Goal: Task Accomplishment & Management: Complete application form

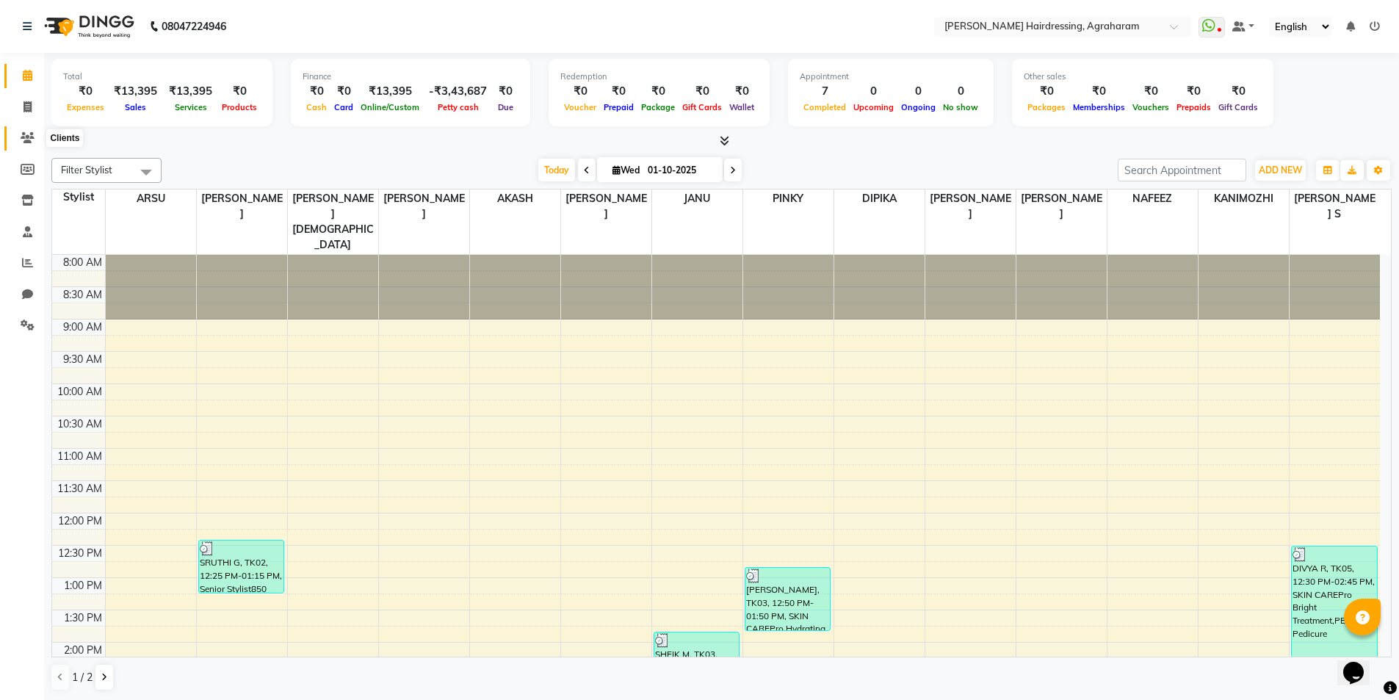
click at [27, 140] on icon at bounding box center [28, 137] width 14 height 11
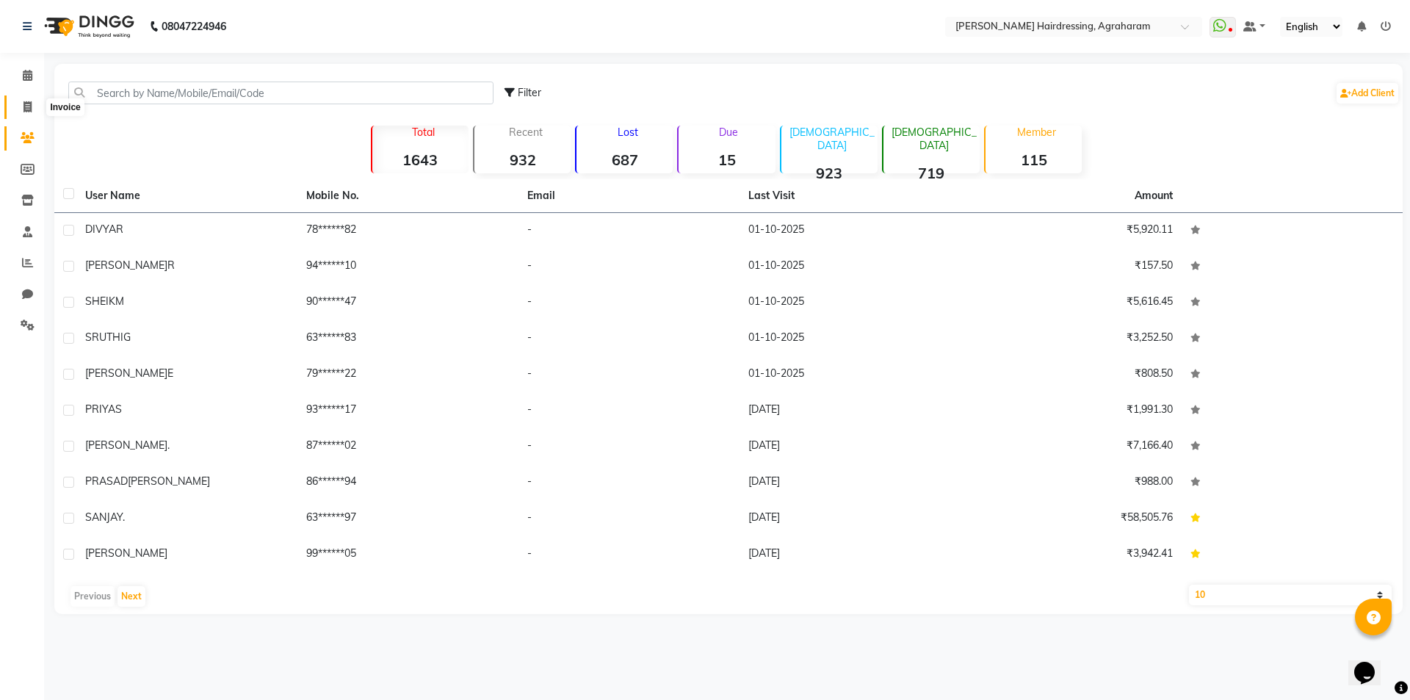
click at [30, 108] on icon at bounding box center [28, 106] width 8 height 11
select select "service"
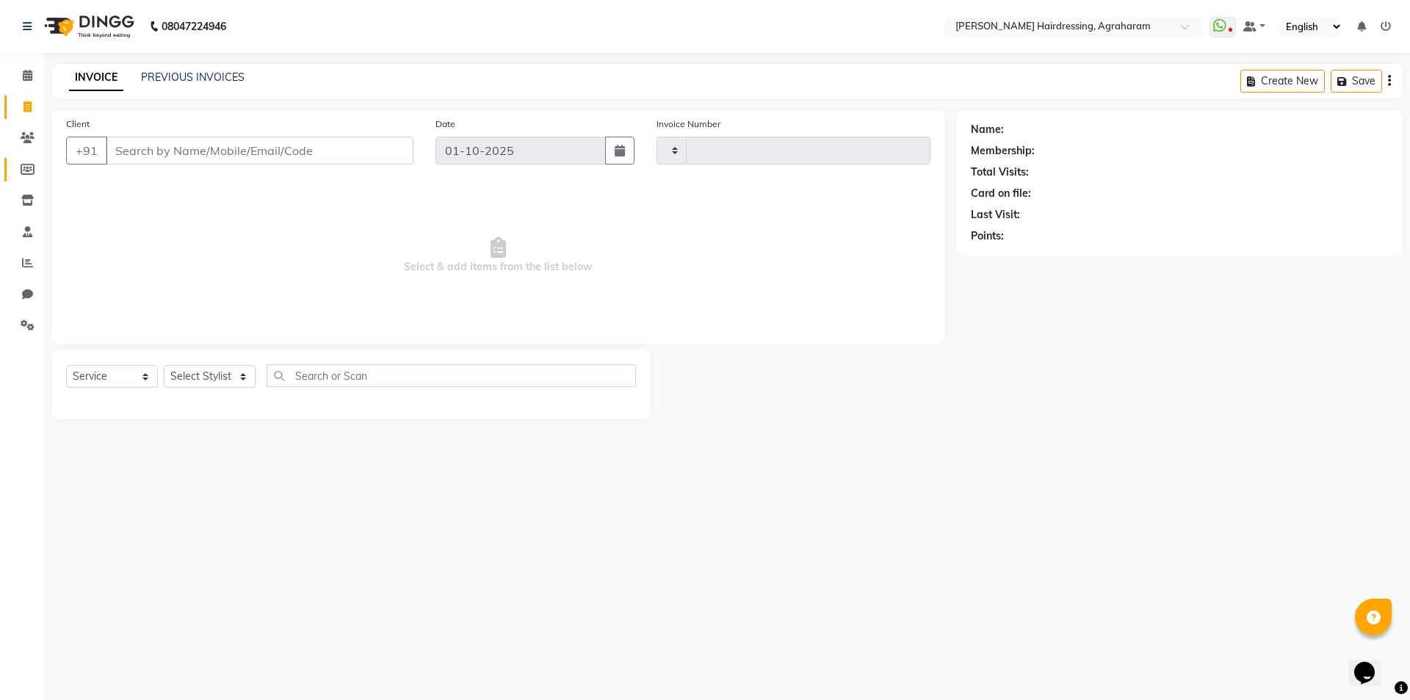
type input "3083"
select select "7962"
click at [189, 76] on link "PREVIOUS INVOICES" at bounding box center [193, 77] width 104 height 13
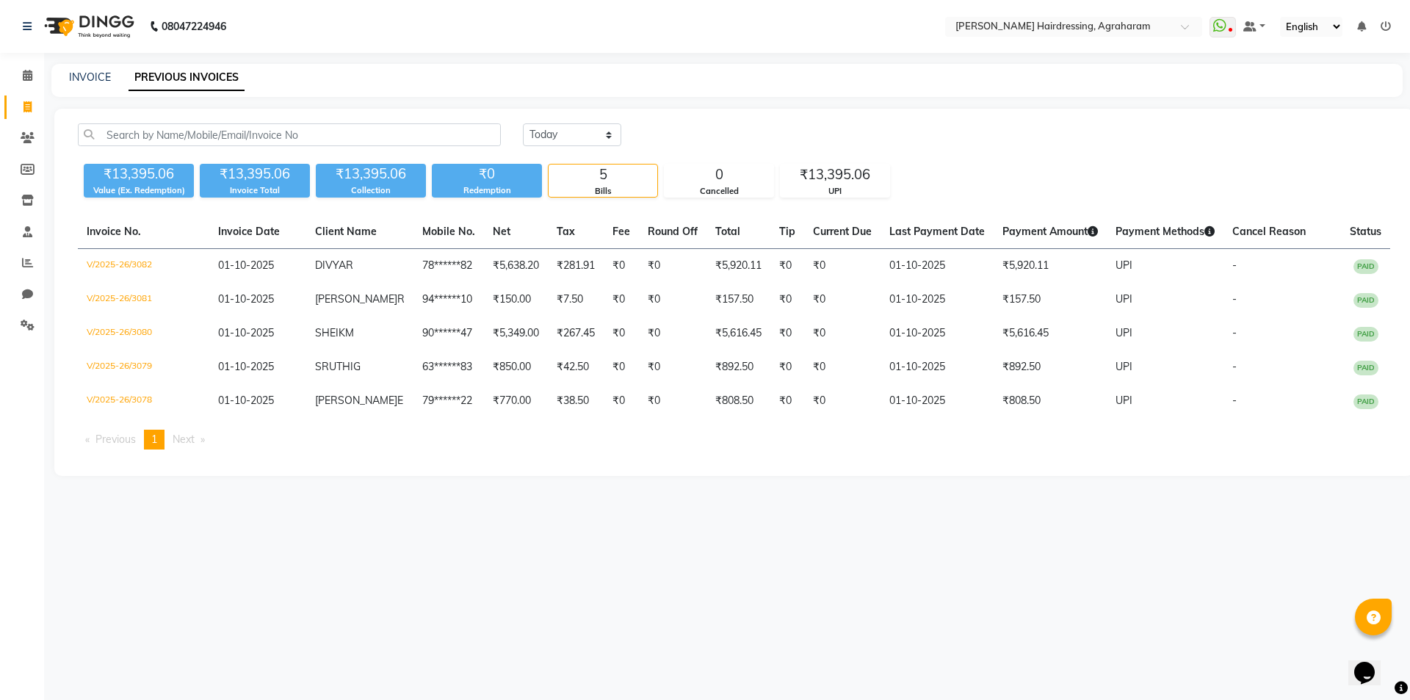
click at [551, 113] on div "[DATE] [DATE] Custom Range ₹13,395.06 Value (Ex. Redemption) ₹13,395.06 Invoice…" at bounding box center [733, 292] width 1359 height 367
click at [555, 138] on select "[DATE] [DATE] Custom Range" at bounding box center [572, 134] width 98 height 23
select select "range"
click at [523, 123] on select "[DATE] [DATE] Custom Range" at bounding box center [572, 134] width 98 height 23
click at [706, 139] on input "01-10-2025" at bounding box center [691, 135] width 103 height 21
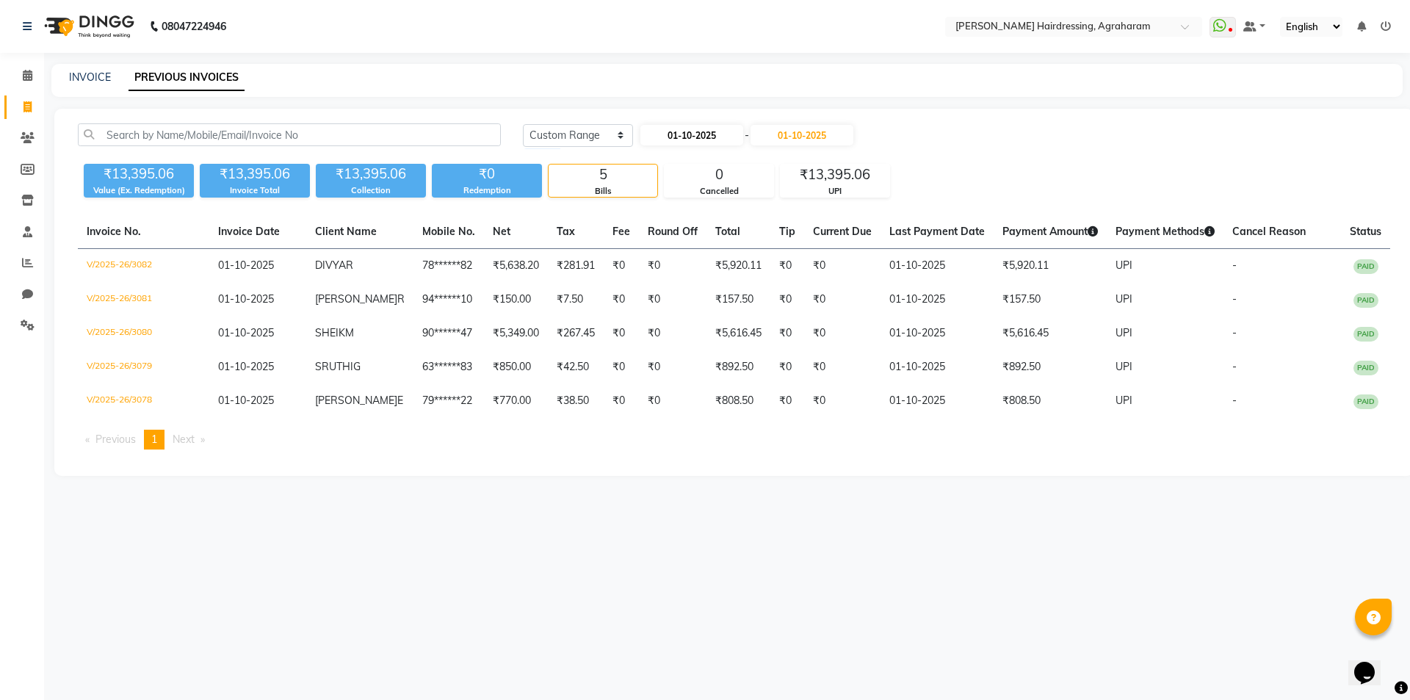
select select "10"
select select "2025"
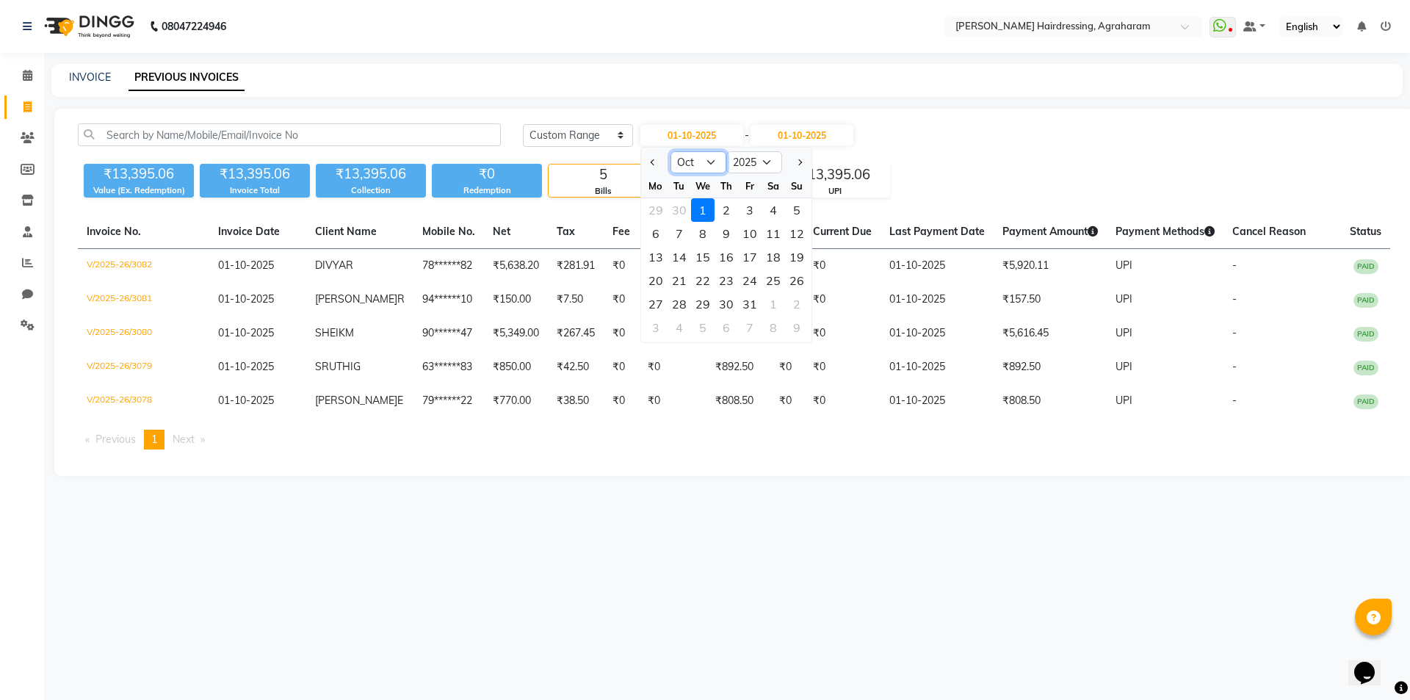
click at [713, 162] on select "Jan Feb Mar Apr May Jun [DATE] Aug Sep Oct Nov Dec" at bounding box center [699, 162] width 56 height 22
select select "9"
click at [671, 151] on select "Jan Feb Mar Apr May Jun [DATE] Aug Sep Oct Nov Dec" at bounding box center [699, 162] width 56 height 22
click at [673, 279] on div "23" at bounding box center [680, 281] width 24 height 24
type input "[DATE]"
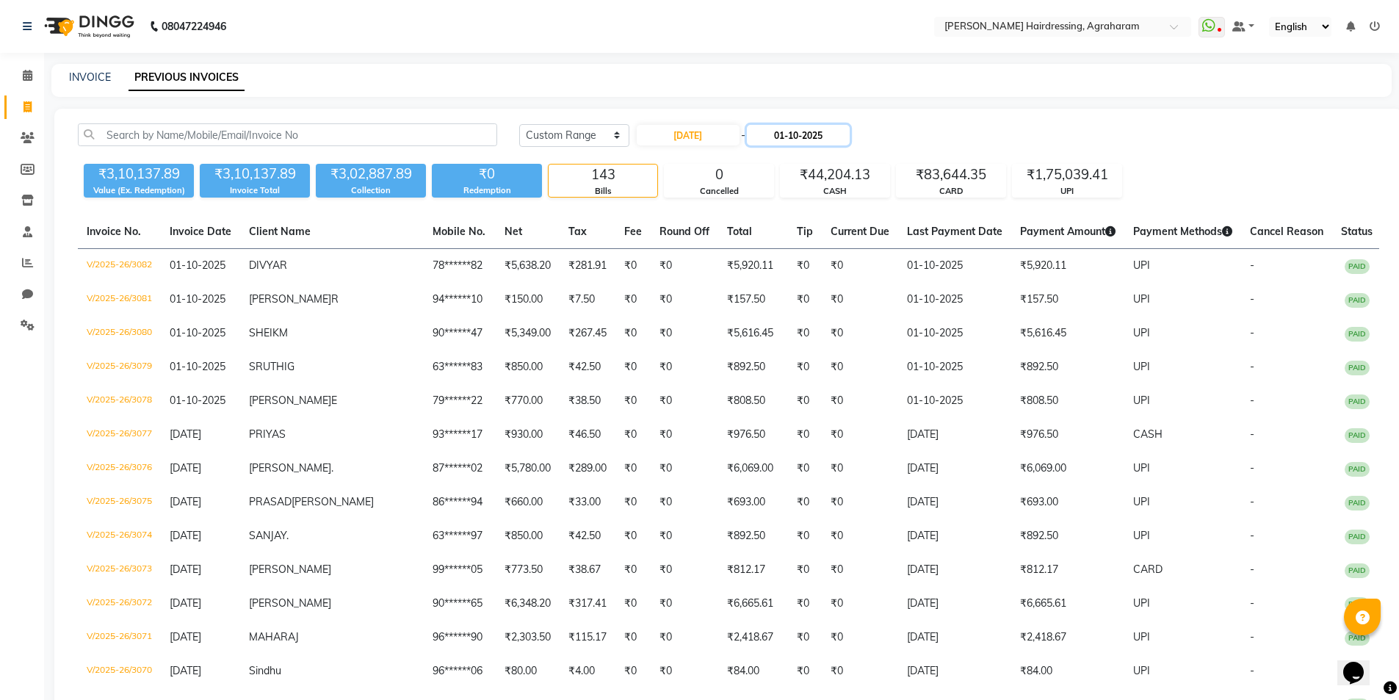
click at [781, 140] on input "01-10-2025" at bounding box center [798, 135] width 103 height 21
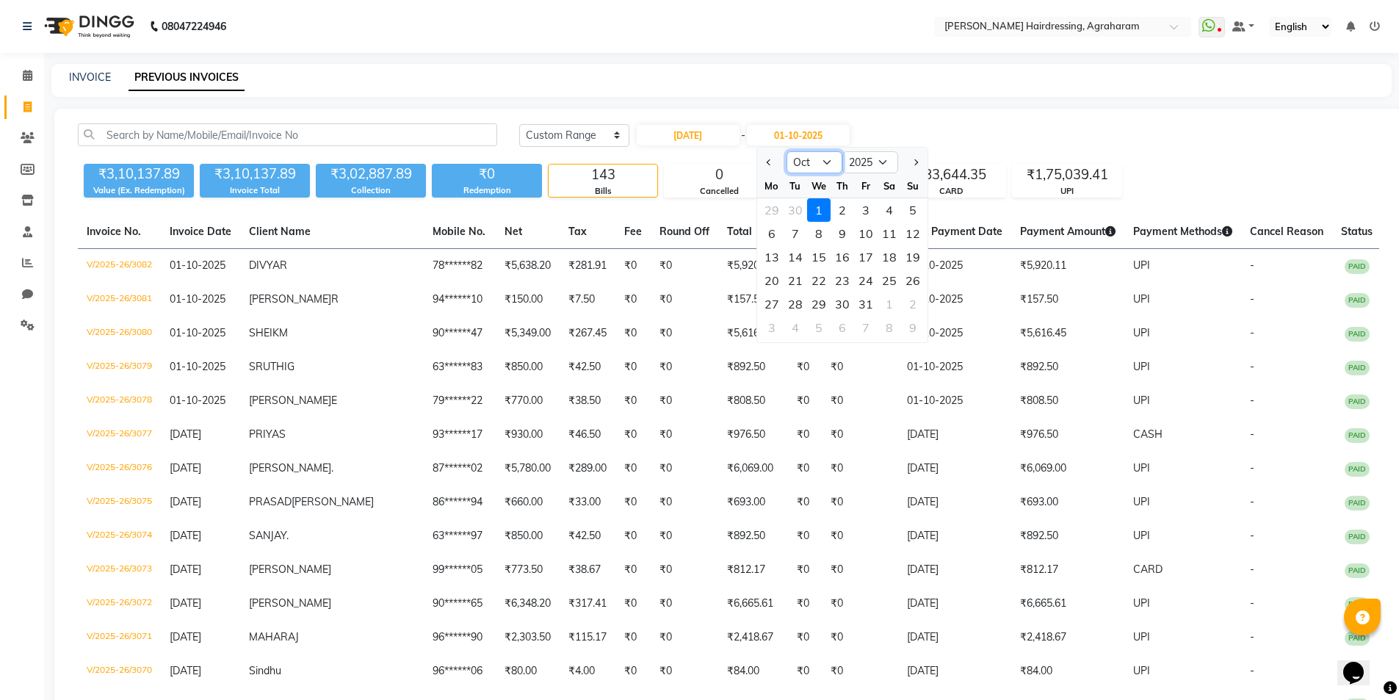
click at [823, 166] on select "Sep Oct Nov Dec" at bounding box center [815, 162] width 56 height 22
select select "9"
click at [787, 151] on select "Sep Oct Nov Dec" at bounding box center [815, 162] width 56 height 22
click at [798, 286] on div "23" at bounding box center [796, 281] width 24 height 24
type input "[DATE]"
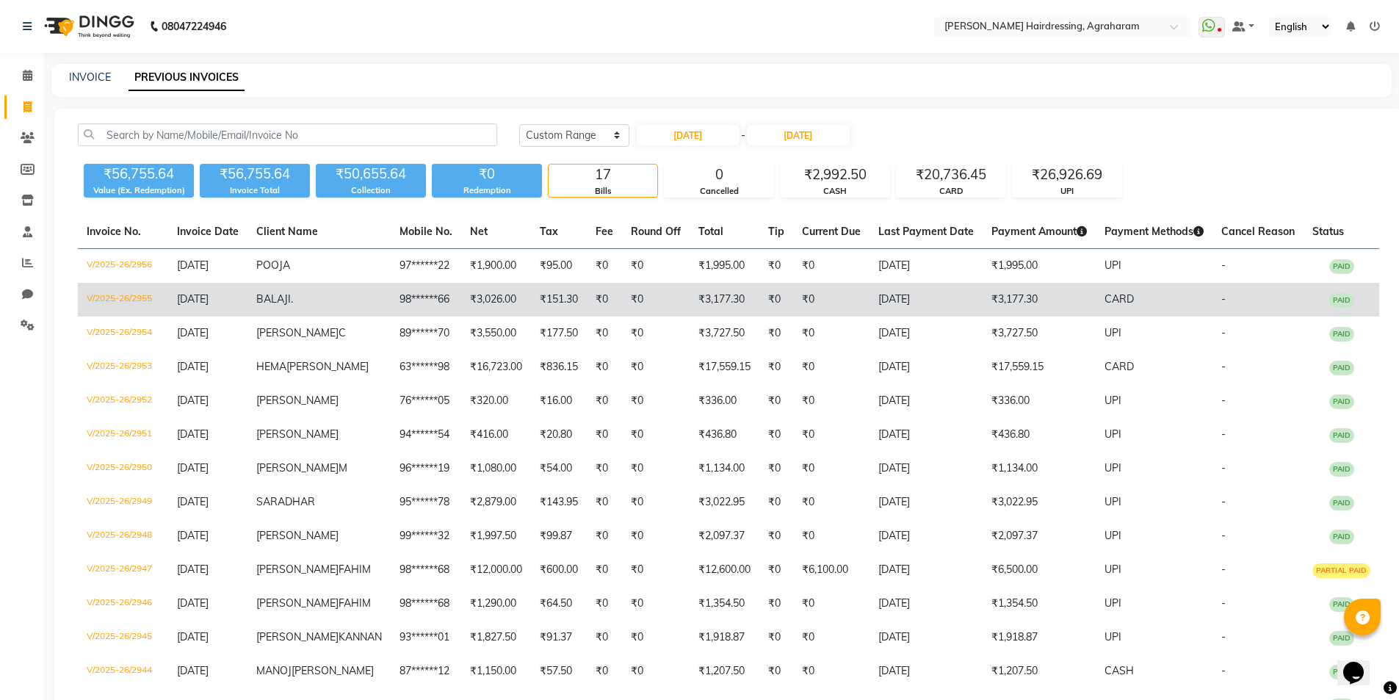
click at [291, 299] on span "BALAJI" at bounding box center [273, 298] width 35 height 13
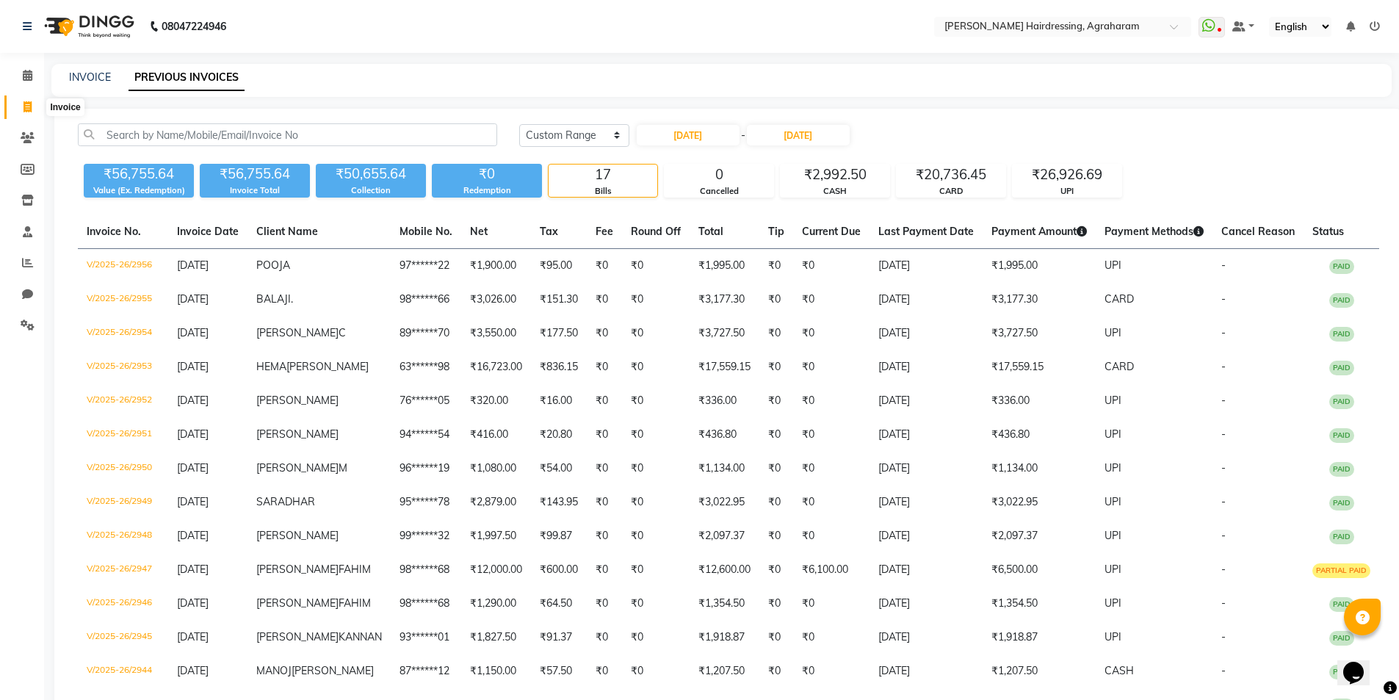
click at [24, 107] on icon at bounding box center [28, 106] width 8 height 11
select select "service"
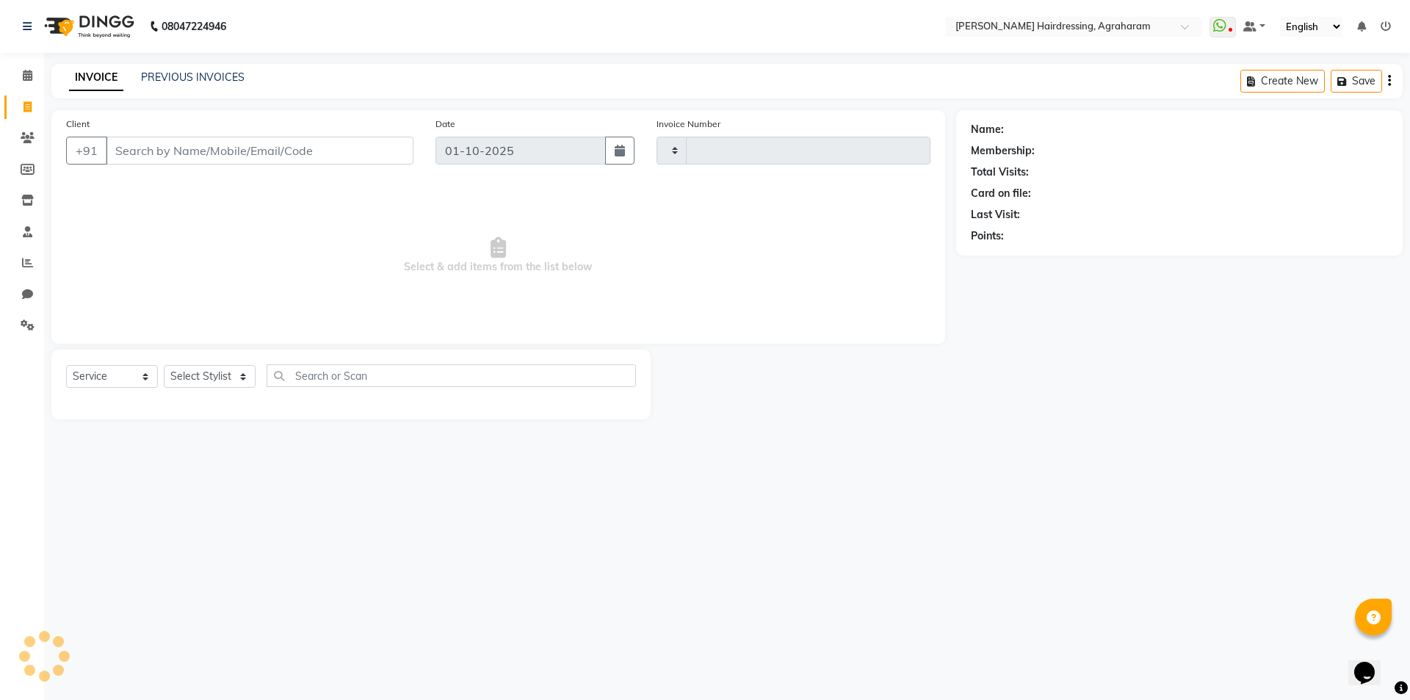
type input "3083"
select select "7962"
click at [231, 374] on select "Select Stylist" at bounding box center [210, 376] width 92 height 23
select select "72528"
click at [164, 365] on select "Select Stylist [PERSON_NAME] AKASH [PERSON_NAME] [PERSON_NAME] MANAGER [PERSON_…" at bounding box center [229, 376] width 130 height 23
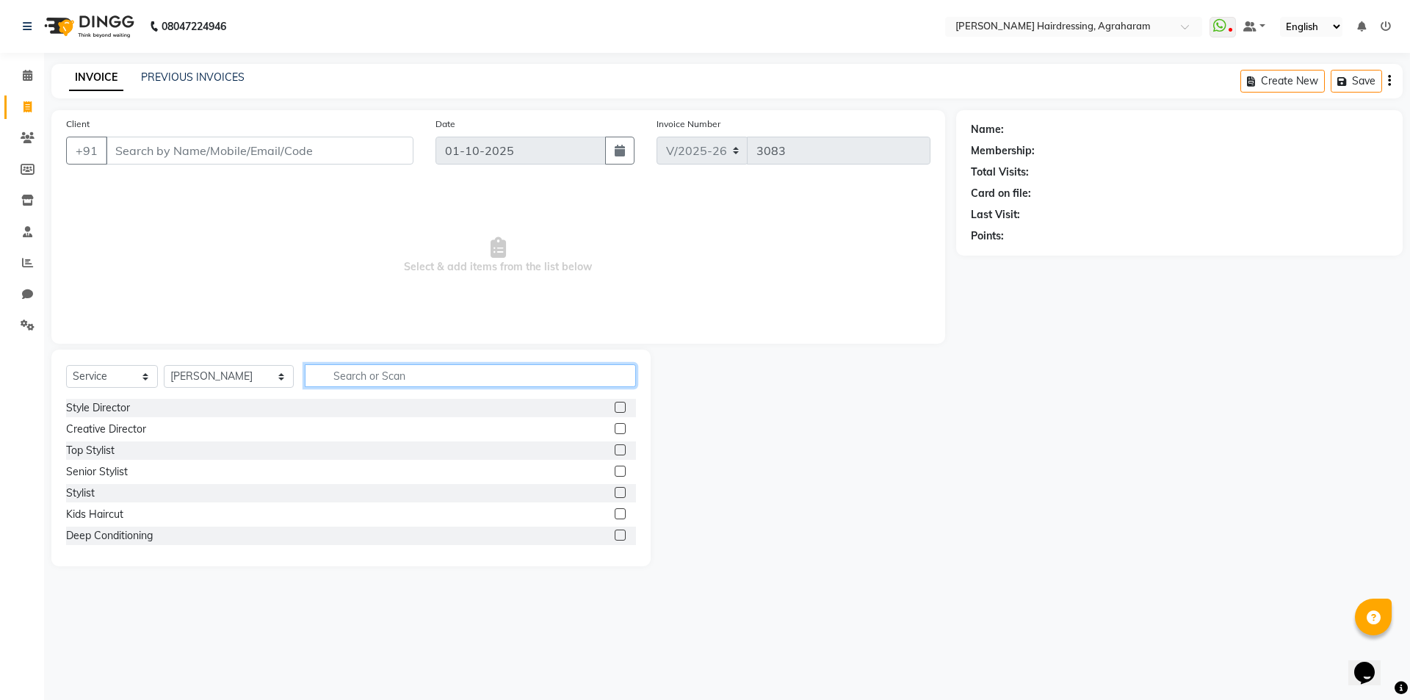
click at [347, 378] on input "text" at bounding box center [470, 375] width 331 height 23
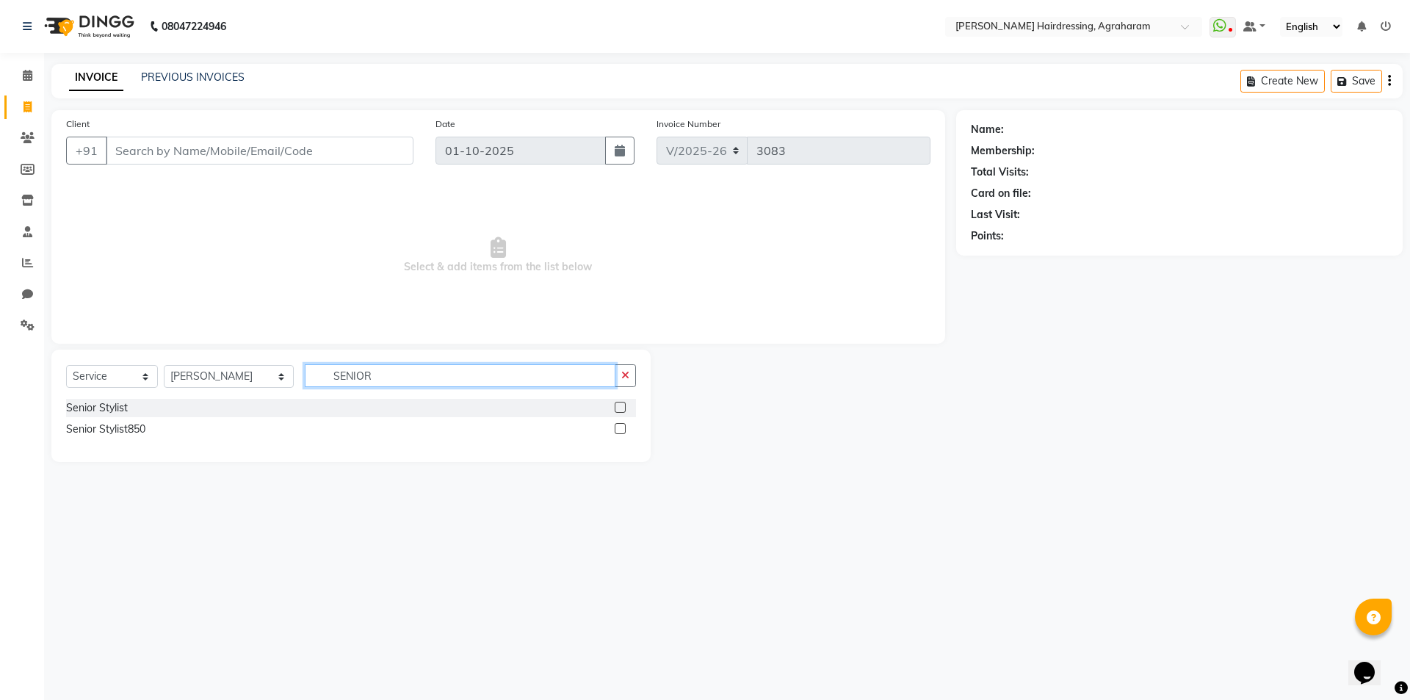
type input "SENIOR"
click at [620, 410] on label at bounding box center [620, 407] width 11 height 11
click at [620, 410] on input "checkbox" at bounding box center [620, 408] width 10 height 10
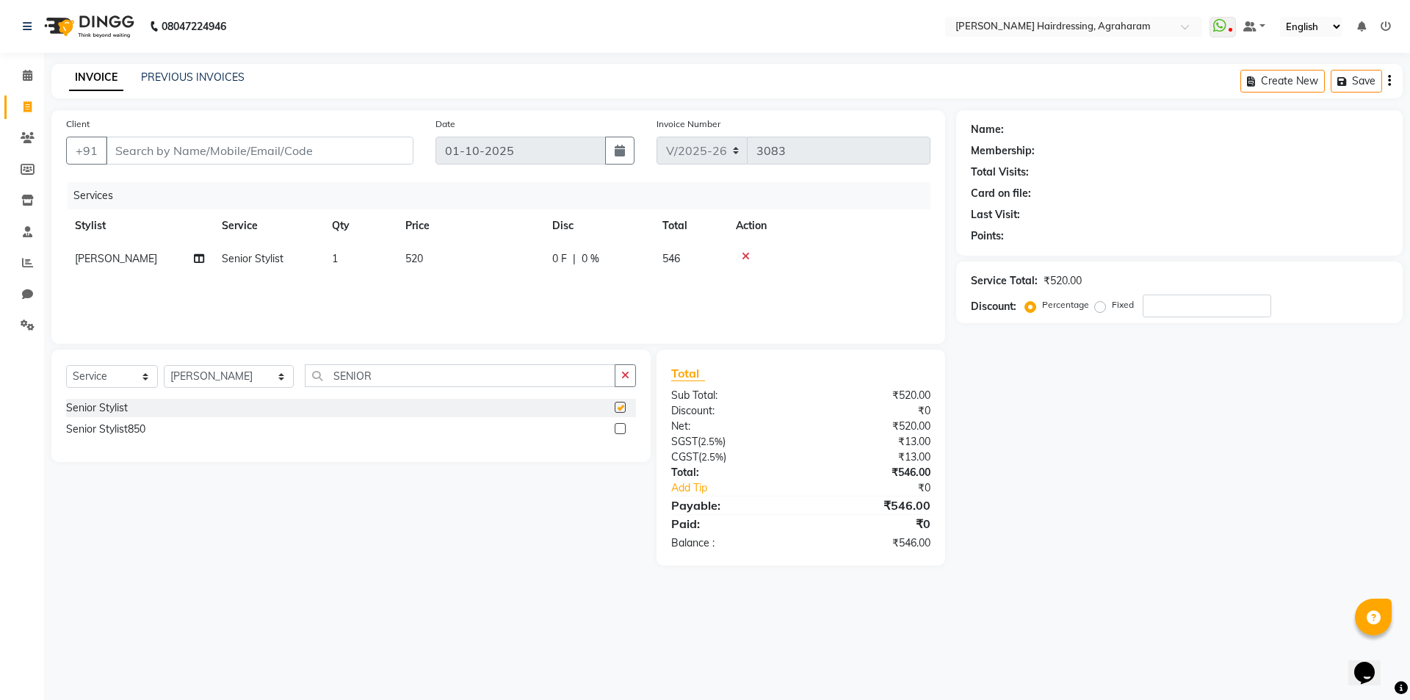
checkbox input "false"
click at [364, 376] on input "SENIOR" at bounding box center [460, 375] width 311 height 23
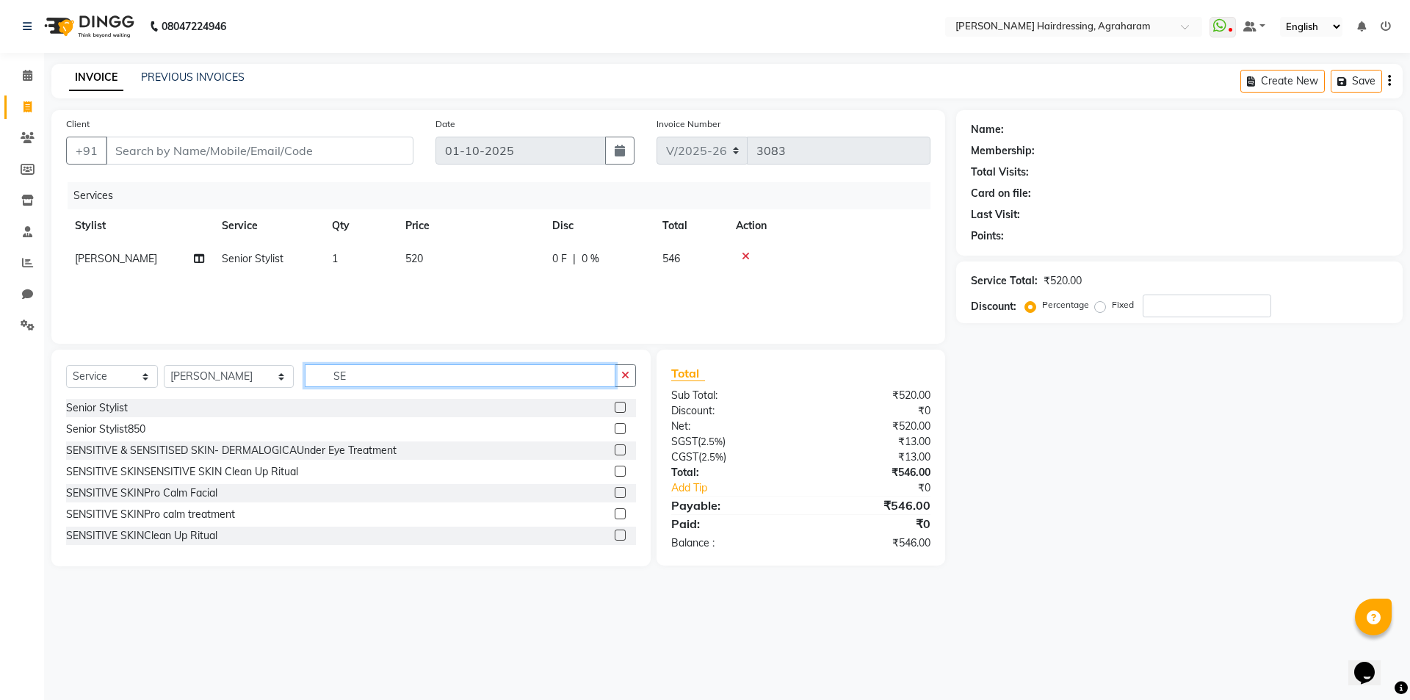
type input "S"
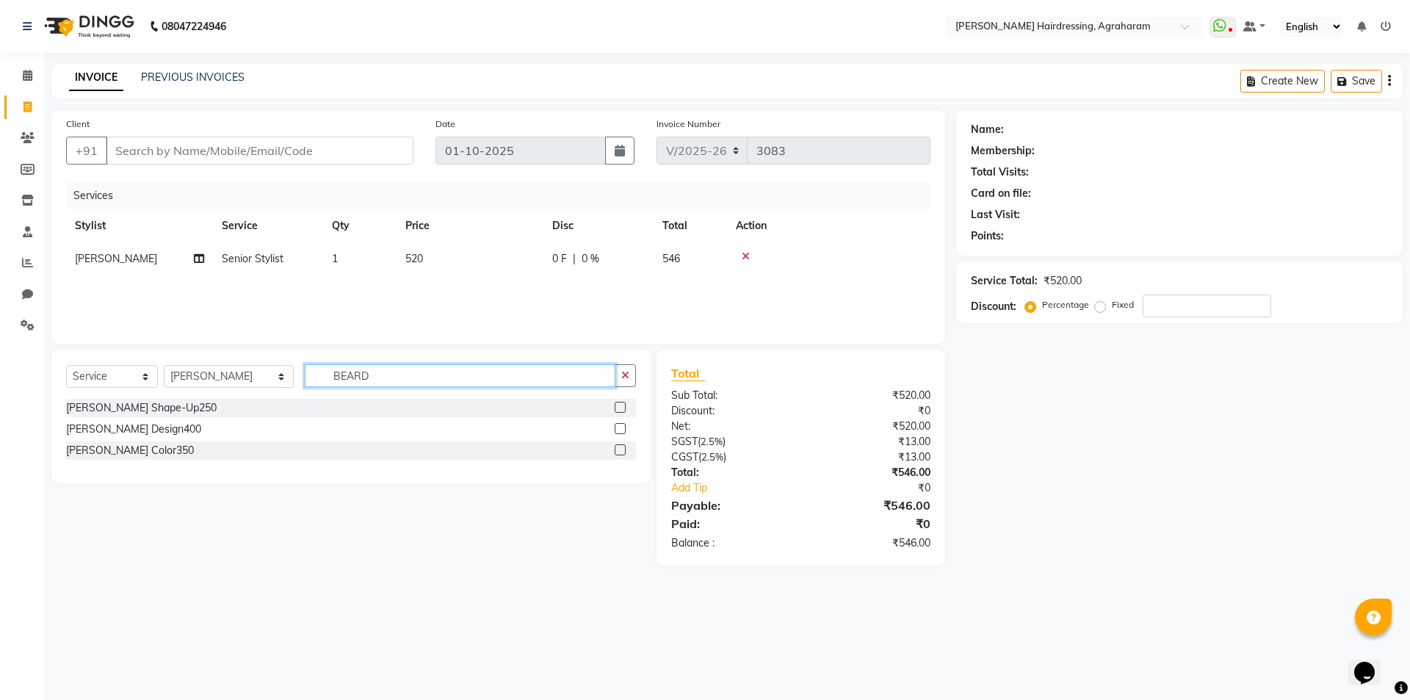
type input "BEARD"
click at [623, 410] on label at bounding box center [620, 407] width 11 height 11
click at [623, 410] on input "checkbox" at bounding box center [620, 408] width 10 height 10
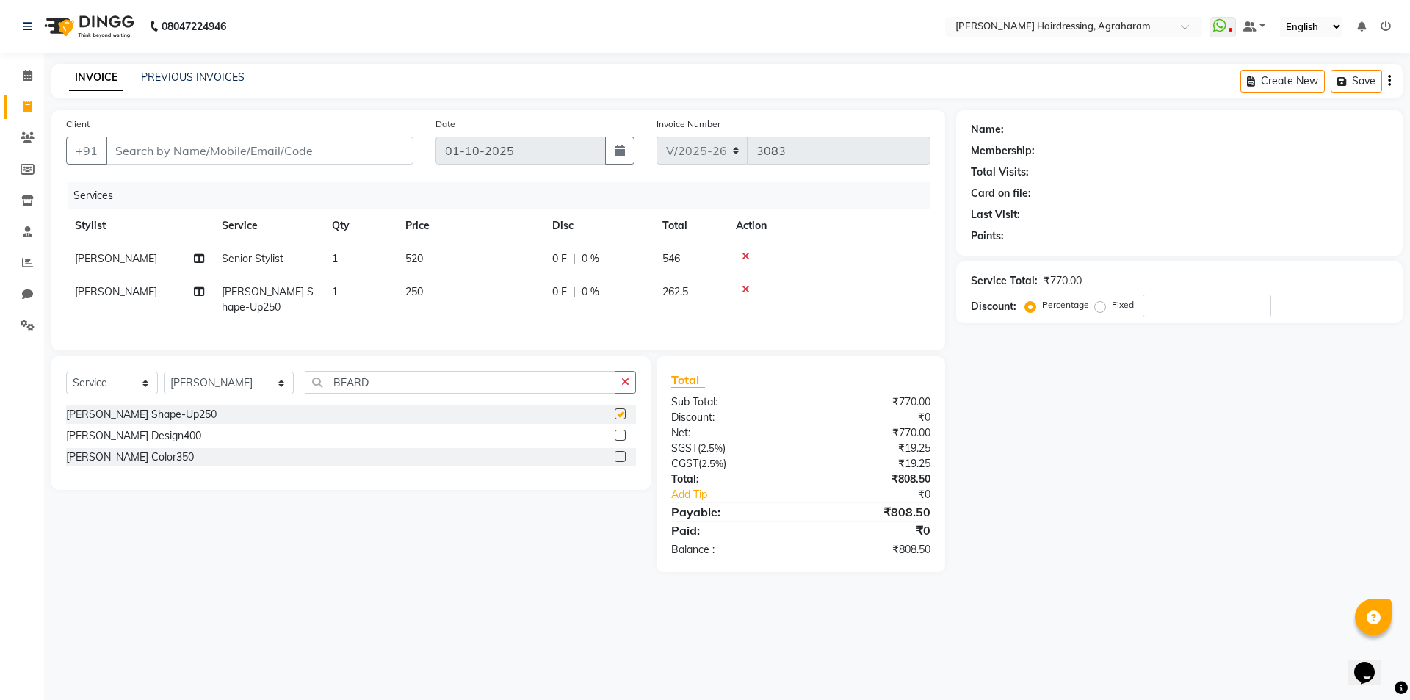
checkbox input "false"
click at [142, 151] on input "Client" at bounding box center [260, 151] width 308 height 28
type input "9"
type input "0"
type input "9894721315"
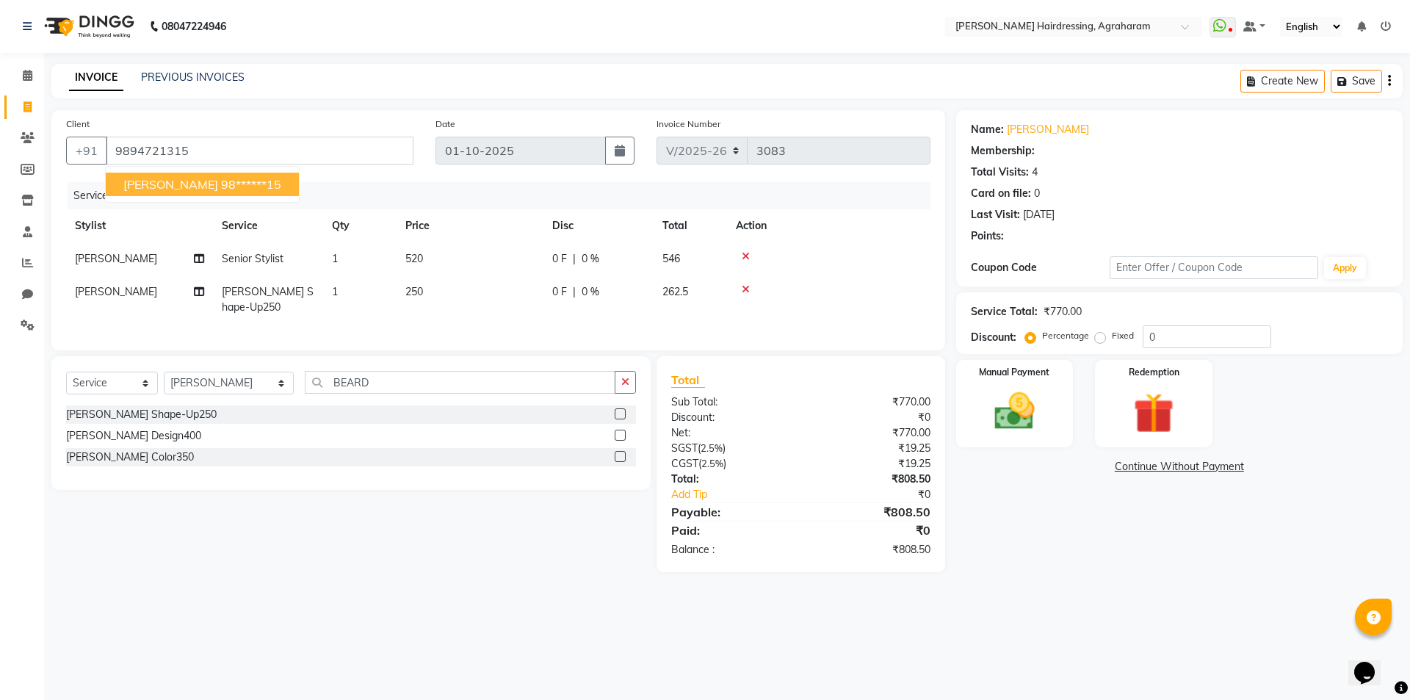
select select "1: Object"
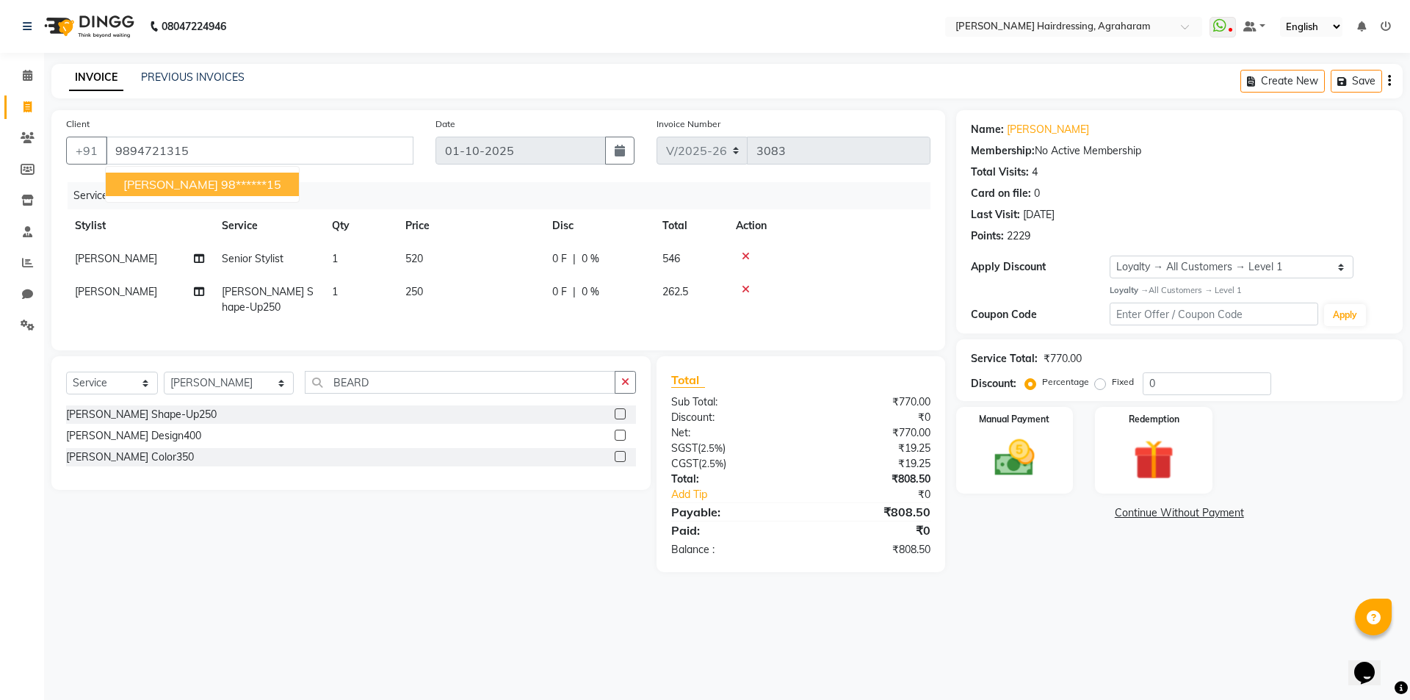
click at [154, 181] on span "[PERSON_NAME]" at bounding box center [170, 184] width 95 height 15
type input "98******15"
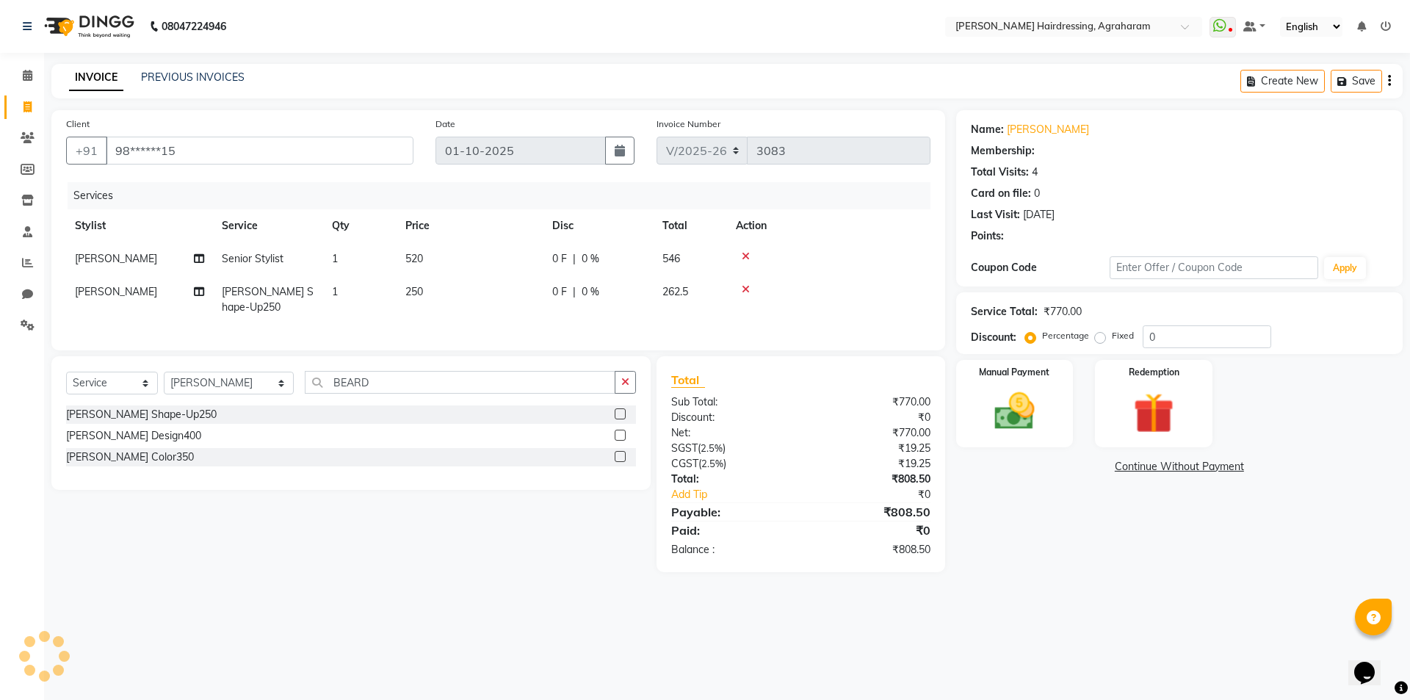
select select "1: Object"
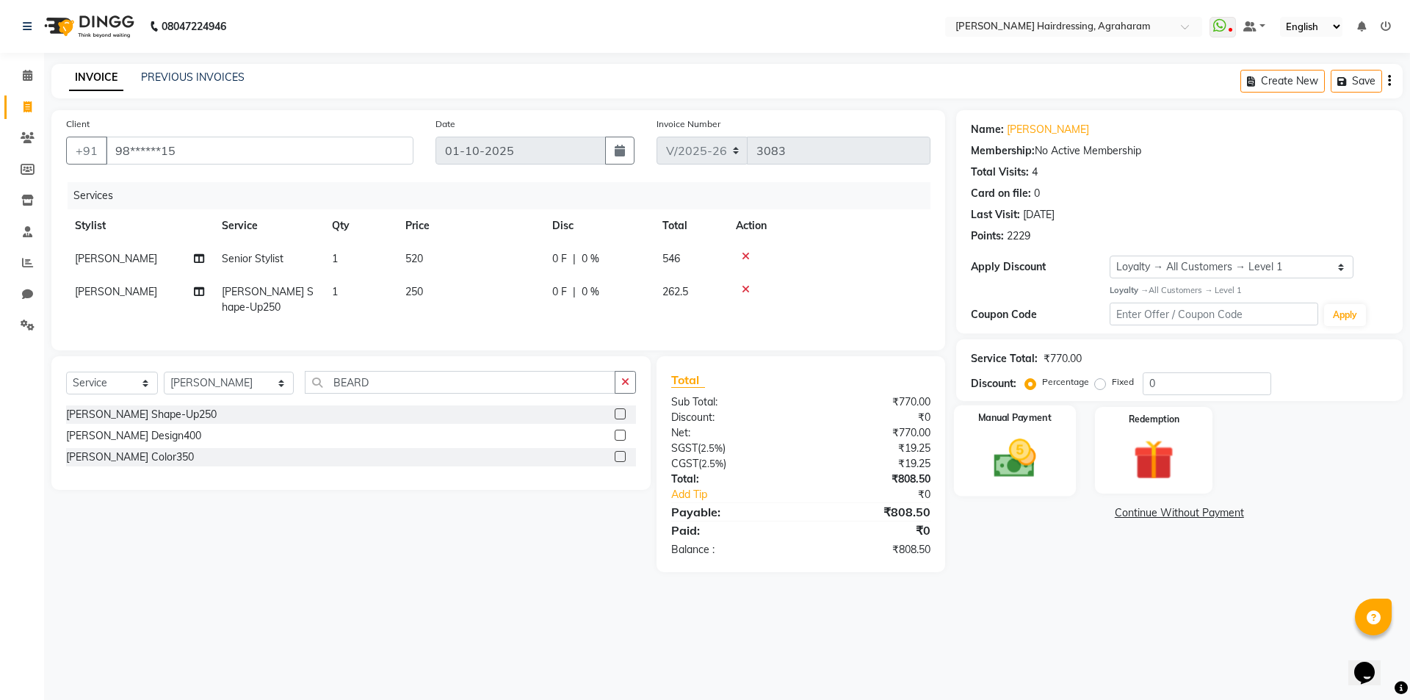
click at [1010, 469] on img at bounding box center [1015, 458] width 68 height 48
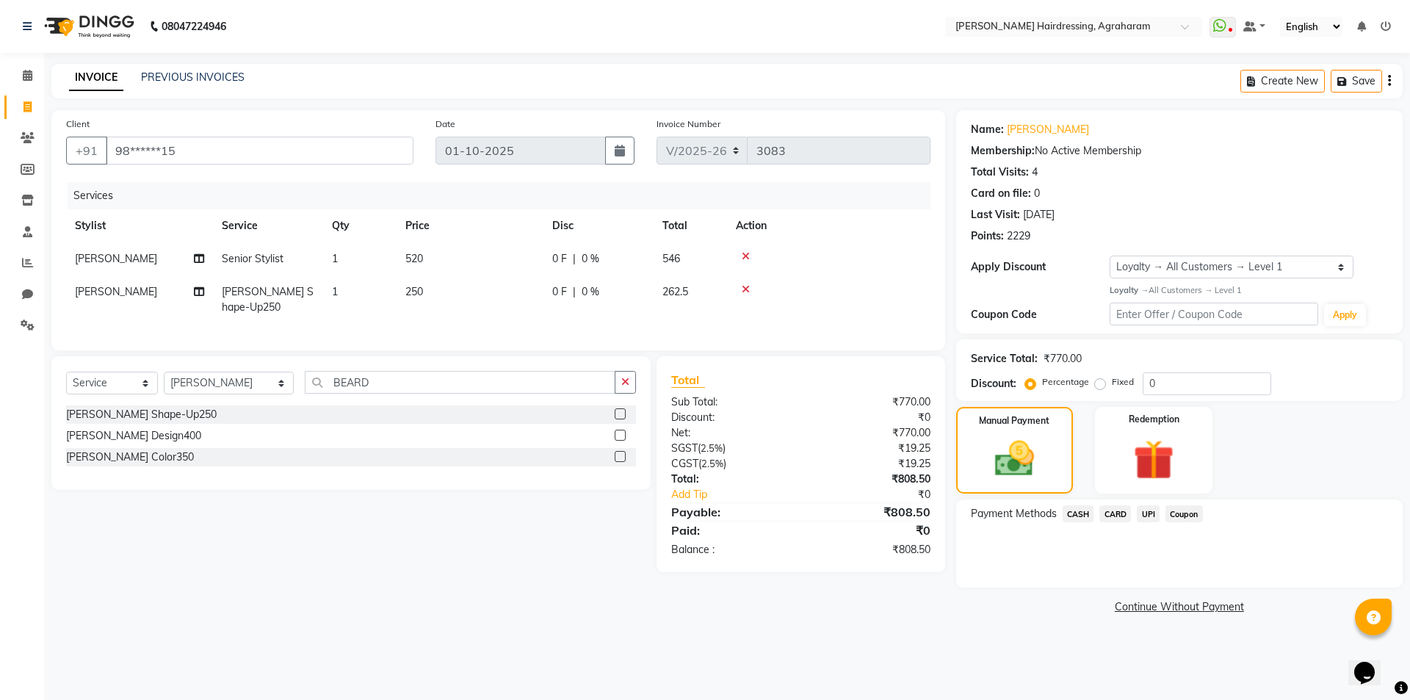
click at [1151, 517] on span "UPI" at bounding box center [1148, 513] width 23 height 17
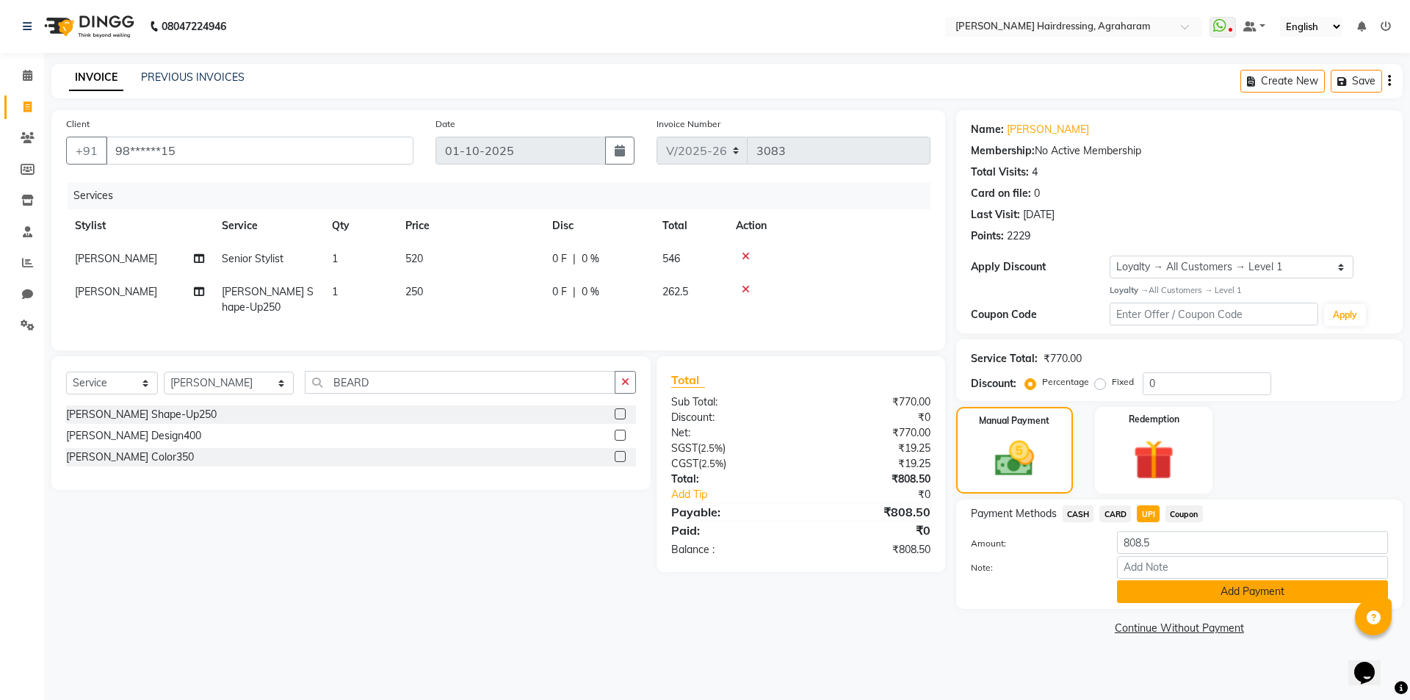
click at [1241, 593] on button "Add Payment" at bounding box center [1252, 591] width 271 height 23
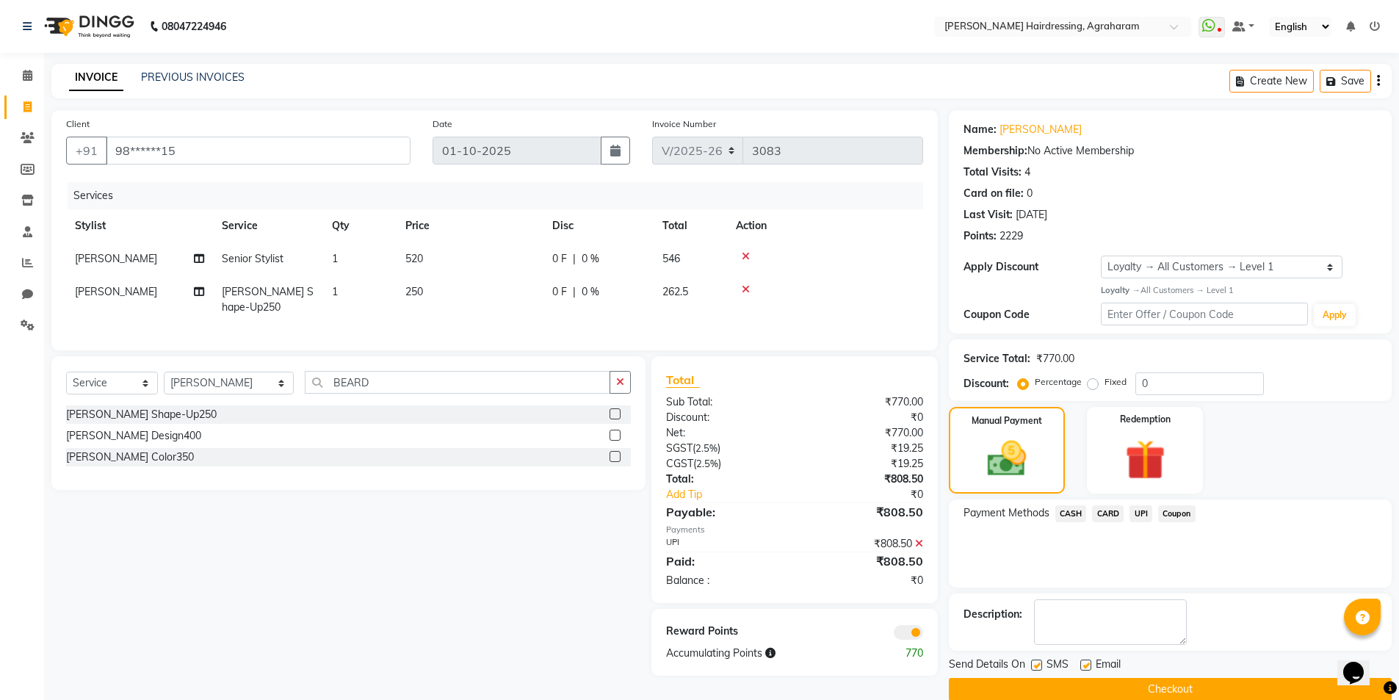
click at [1163, 692] on button "Checkout" at bounding box center [1170, 689] width 443 height 23
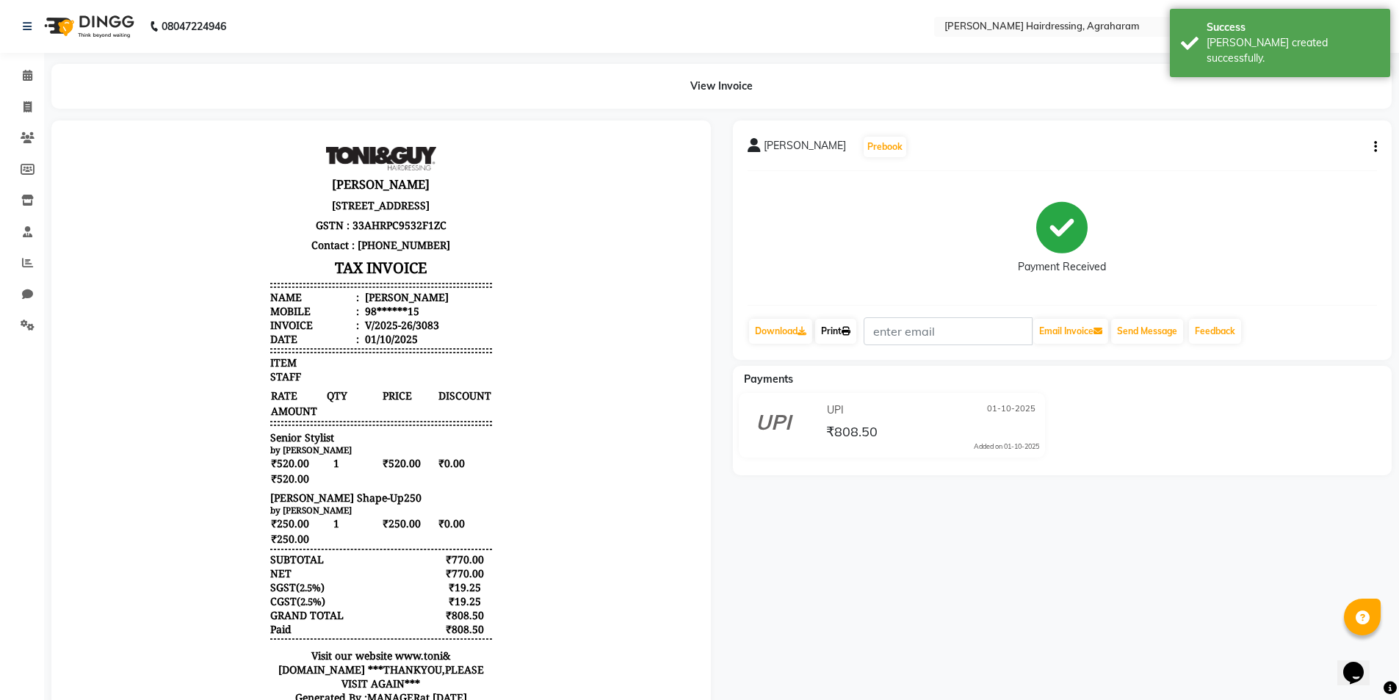
click at [843, 332] on link "Print" at bounding box center [835, 331] width 41 height 25
click at [28, 110] on icon at bounding box center [28, 106] width 8 height 11
select select "service"
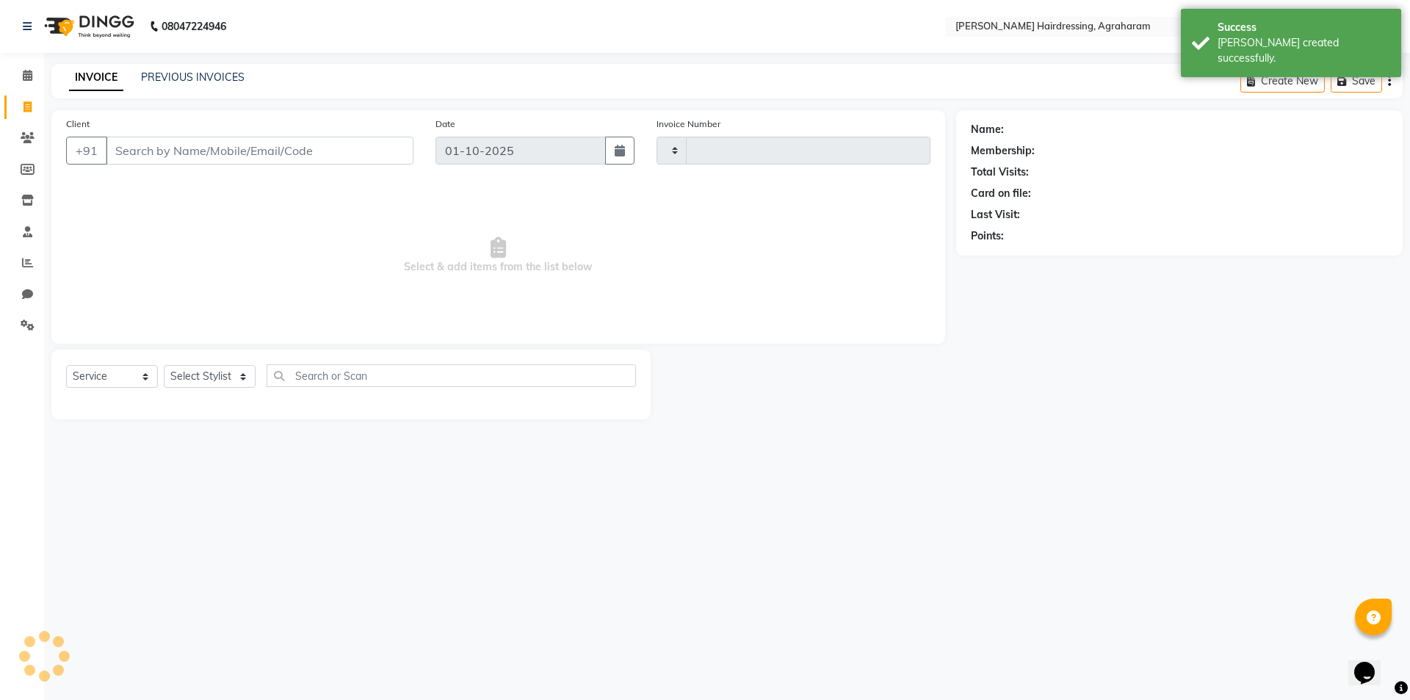
type input "3084"
select select "7962"
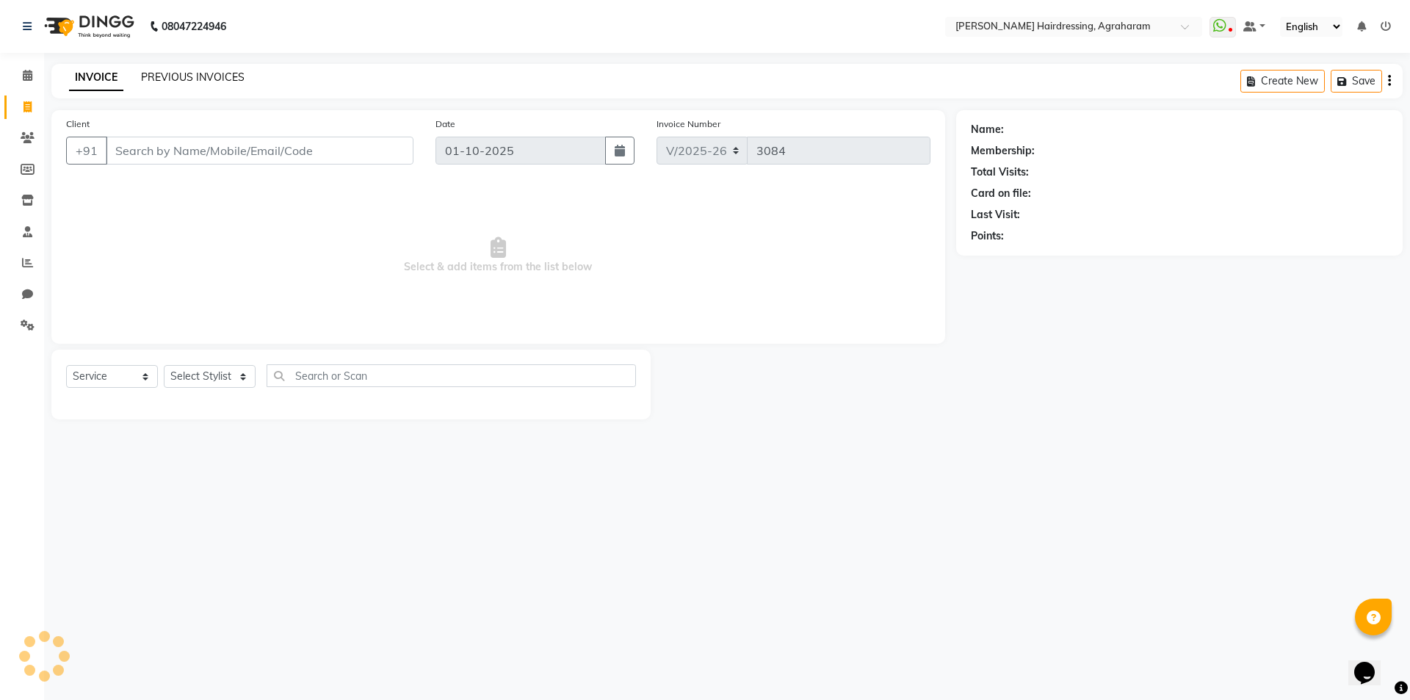
click at [180, 76] on link "PREVIOUS INVOICES" at bounding box center [193, 77] width 104 height 13
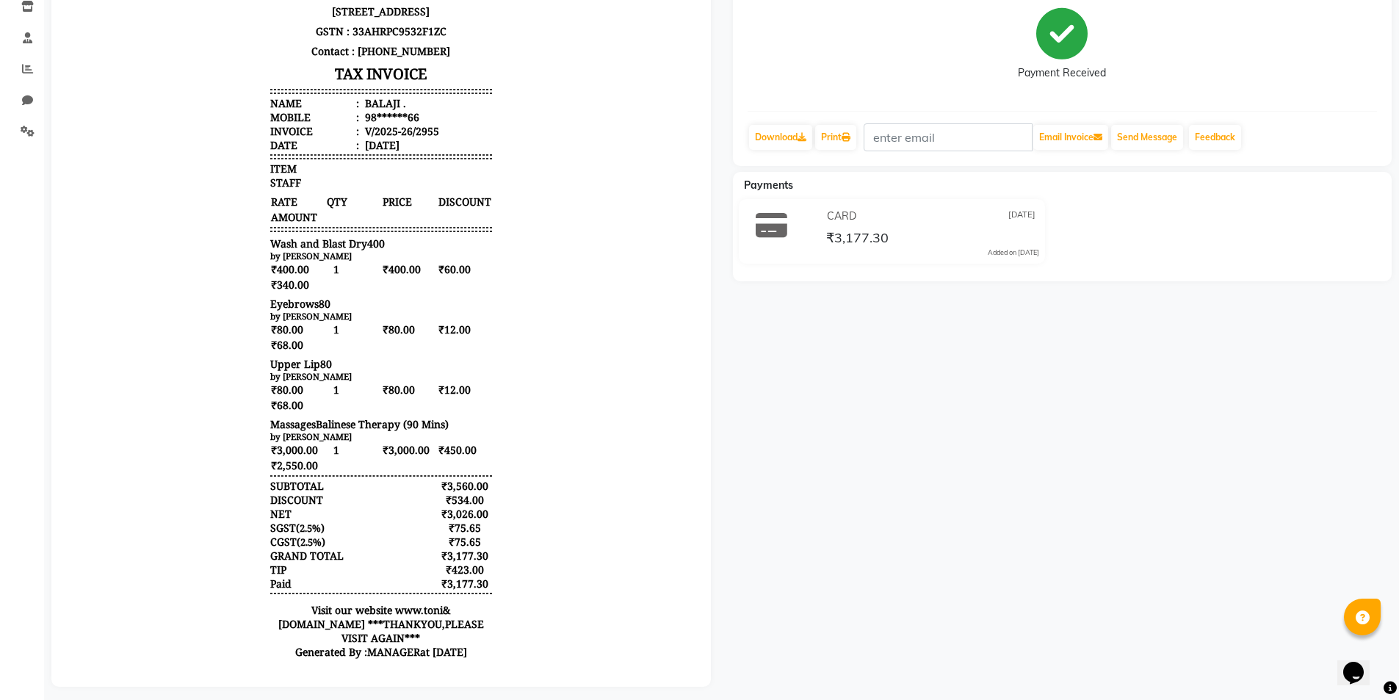
scroll to position [200, 0]
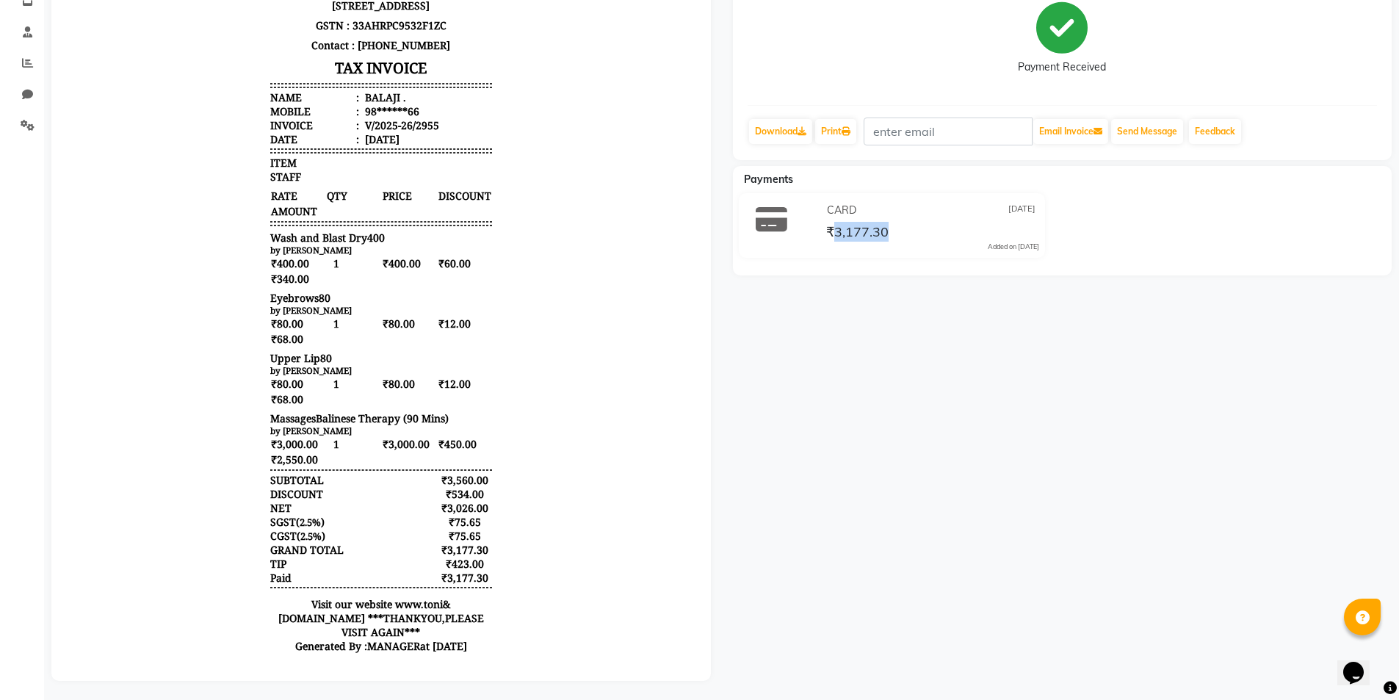
drag, startPoint x: 911, startPoint y: 236, endPoint x: 837, endPoint y: 236, distance: 74.9
click at [837, 236] on div "₹3,177.30" at bounding box center [931, 232] width 216 height 20
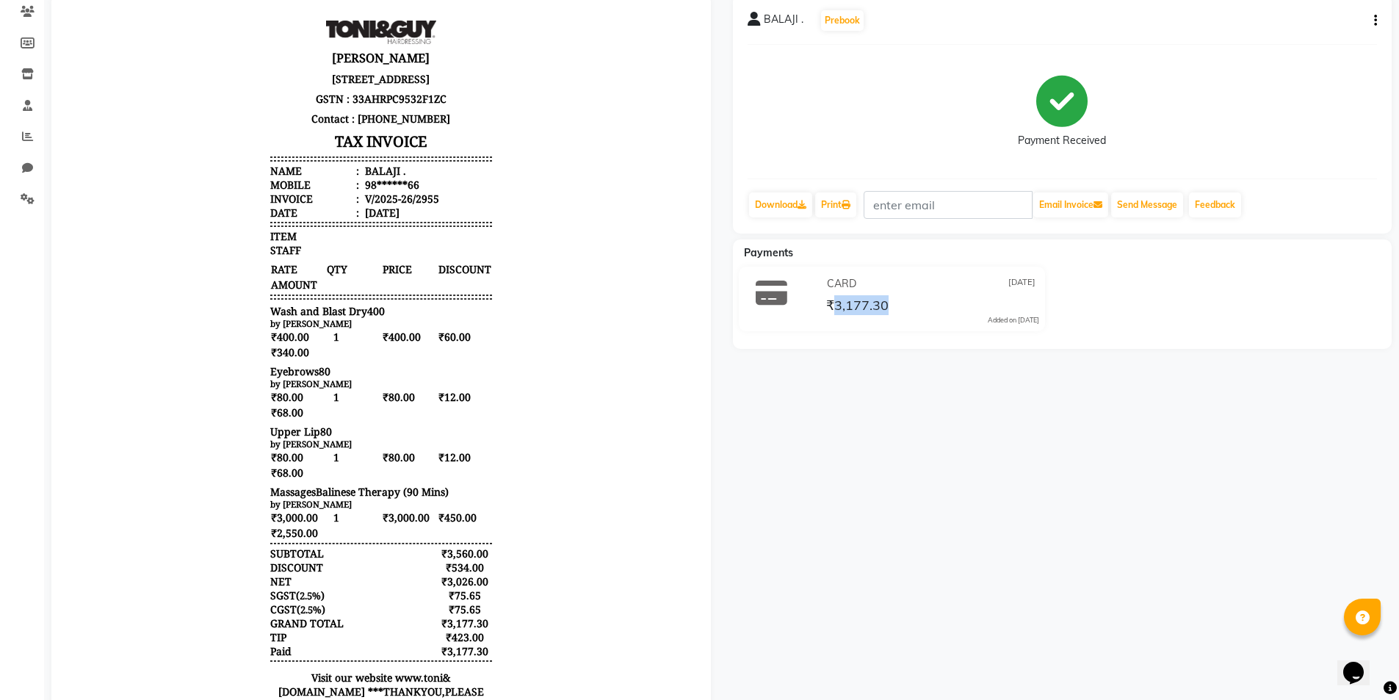
scroll to position [53, 0]
